Goal: Information Seeking & Learning: Learn about a topic

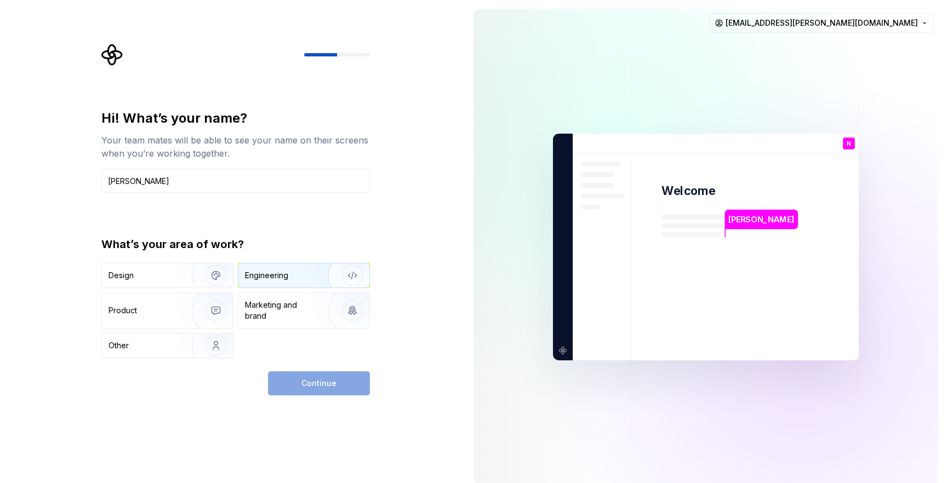
type input "[PERSON_NAME]"
click at [264, 278] on div "Engineering" at bounding box center [266, 275] width 43 height 11
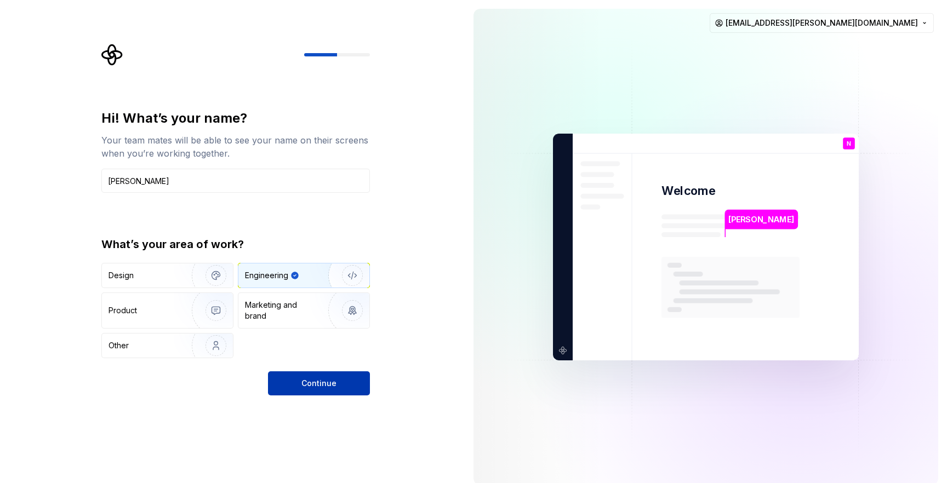
click at [294, 375] on button "Continue" at bounding box center [319, 384] width 102 height 24
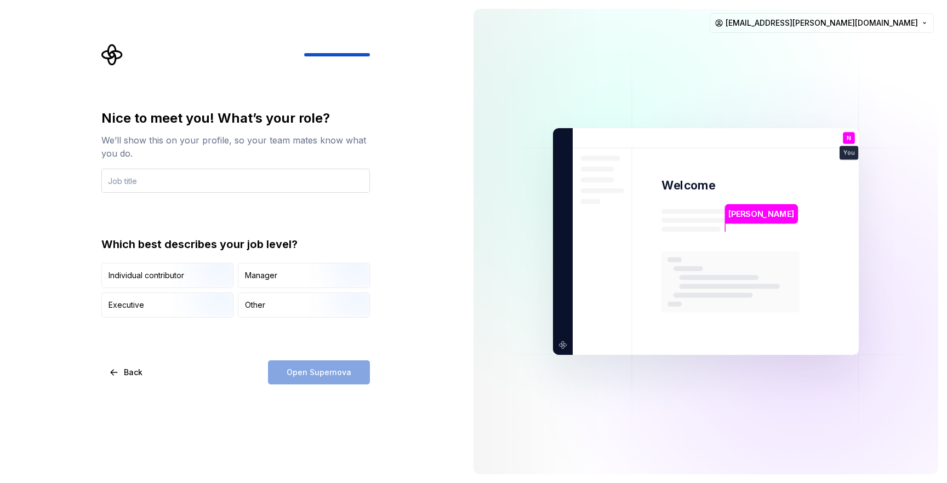
click at [299, 182] on input "text" at bounding box center [235, 181] width 269 height 24
type input "Principal Software Engineer"
click at [285, 365] on div "Open Supernova" at bounding box center [319, 373] width 102 height 24
click at [155, 270] on div "Individual contributor" at bounding box center [147, 275] width 76 height 11
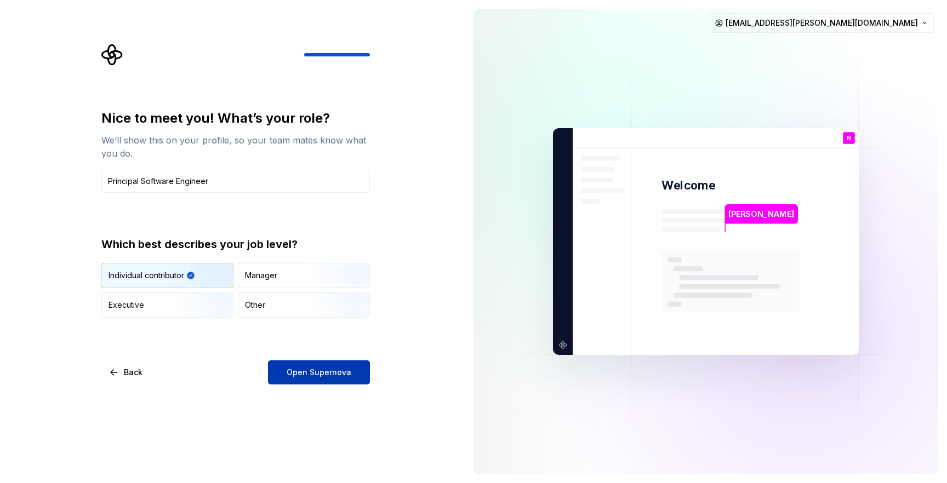
click at [295, 374] on span "Open Supernova" at bounding box center [319, 372] width 65 height 11
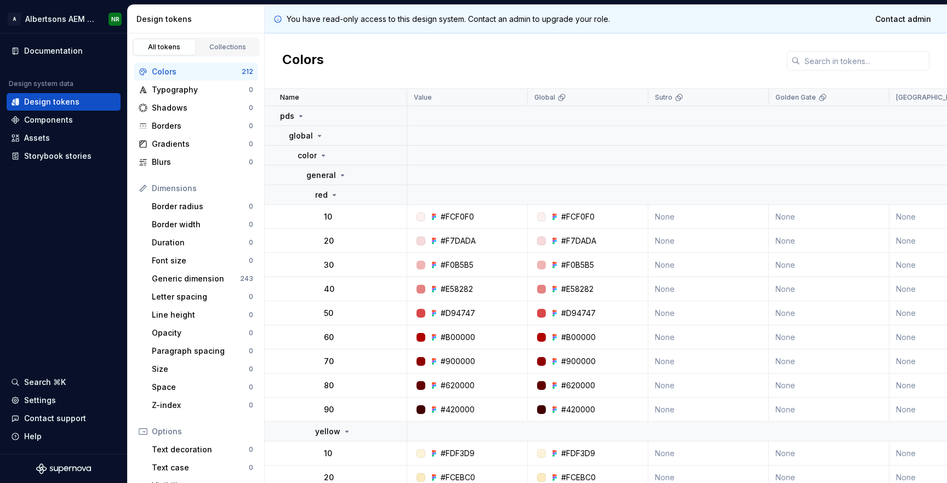
click at [491, 20] on p "You have read-only access to this design system. Contact an admin to upgrade yo…" at bounding box center [448, 19] width 323 height 11
copy div "You have read-only access to this design system. Contact an admin to upgrade yo…"
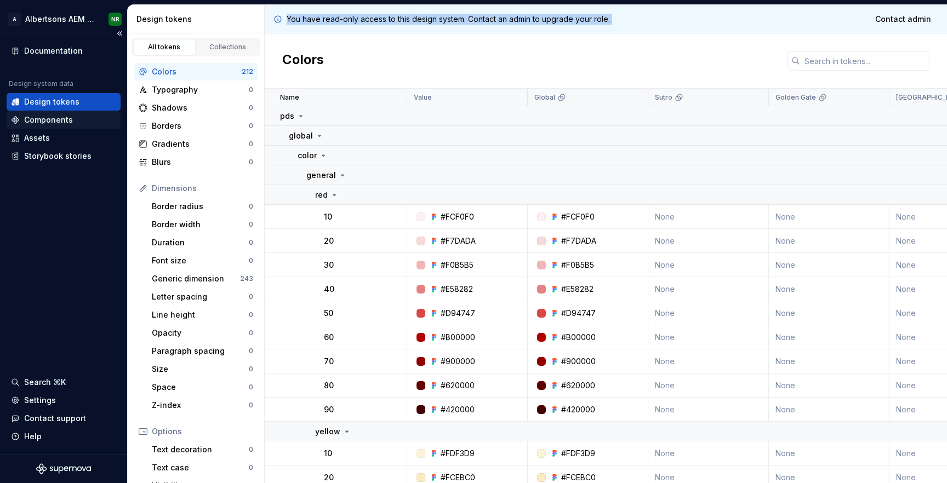
click at [53, 121] on div "Components" at bounding box center [48, 120] width 49 height 11
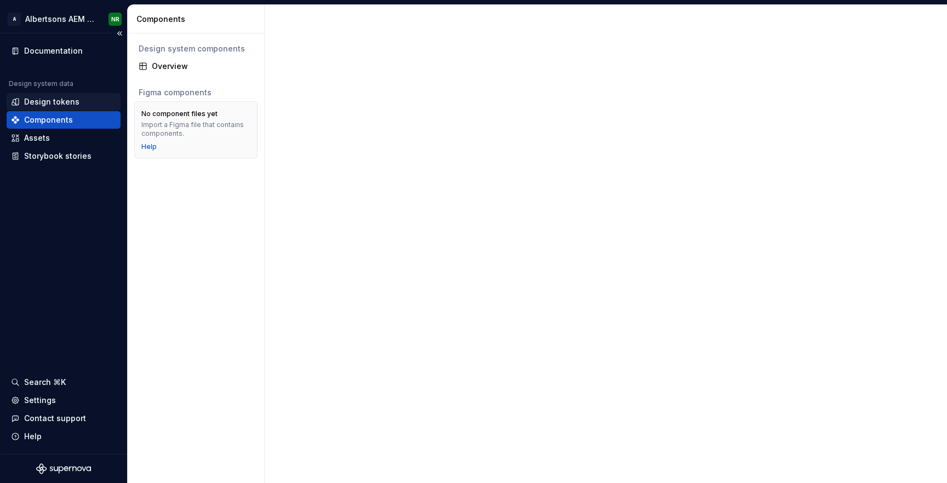
click at [72, 109] on div "Design tokens" at bounding box center [64, 102] width 114 height 18
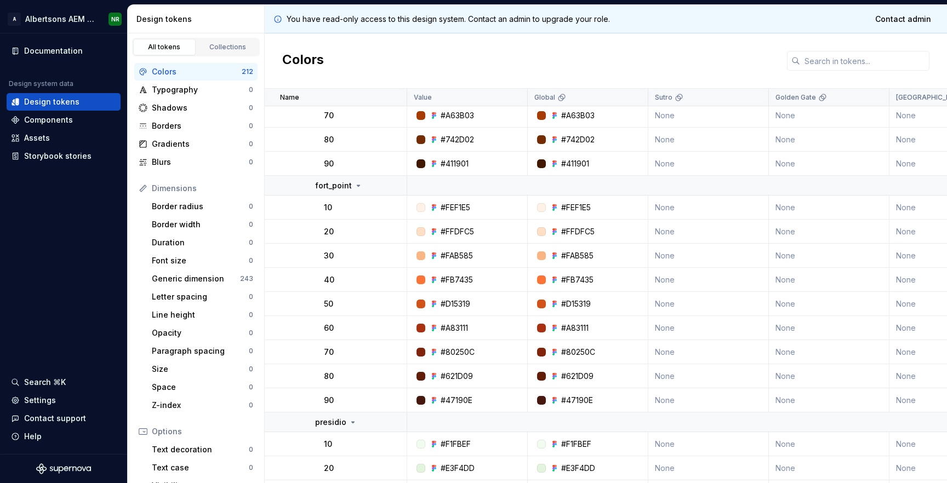
scroll to position [3190, 0]
